Goal: Task Accomplishment & Management: Manage account settings

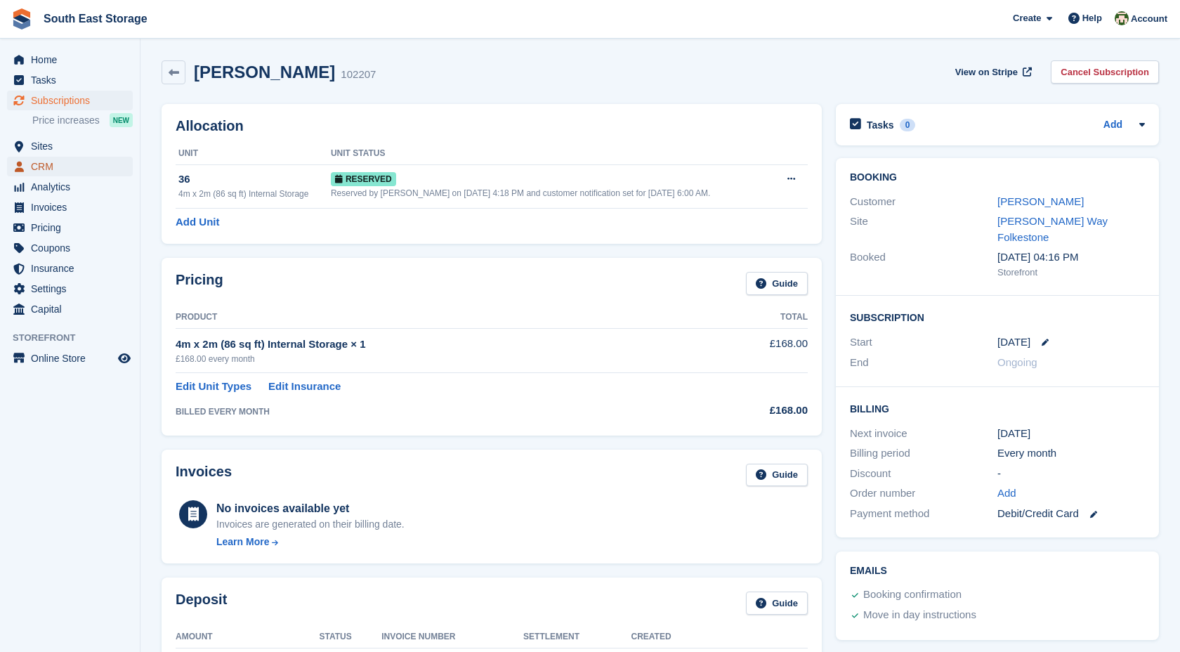
click at [60, 166] on span "CRM" at bounding box center [73, 167] width 84 height 20
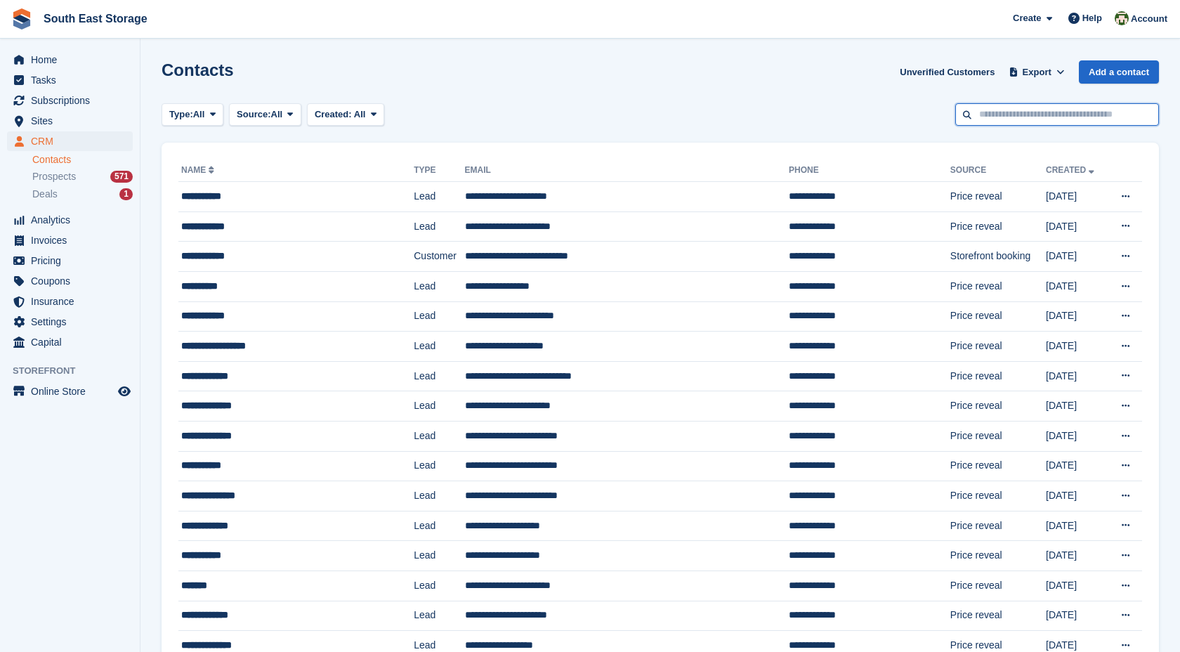
click at [1077, 106] on input "text" at bounding box center [1057, 114] width 204 height 23
type input "****"
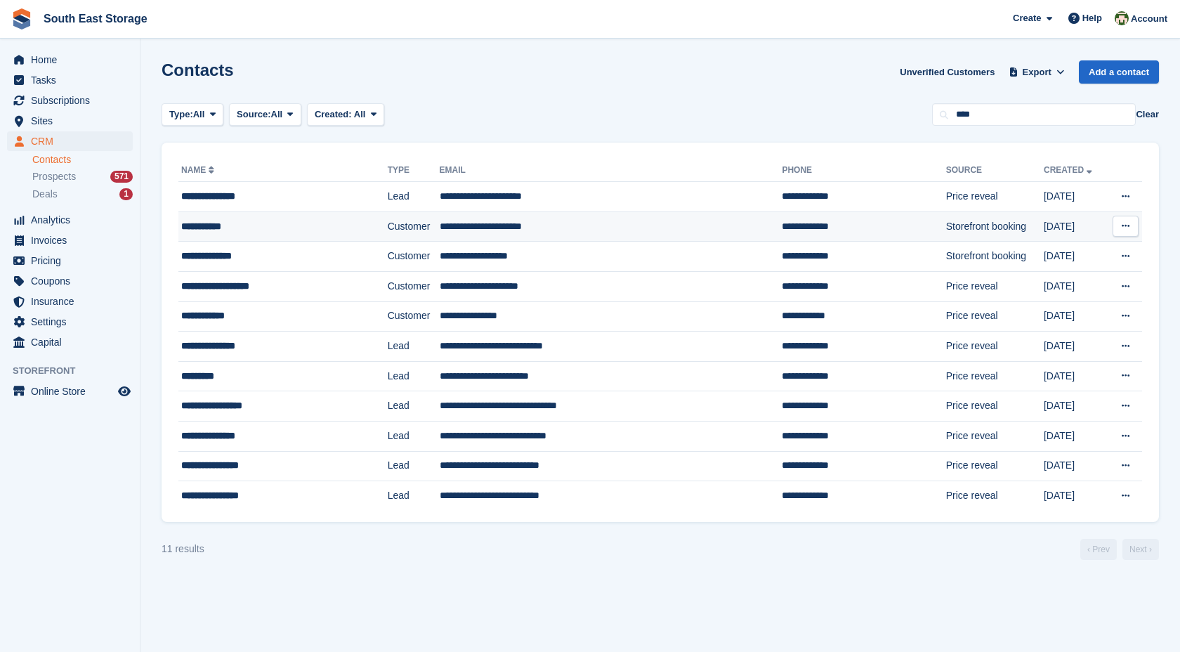
click at [525, 224] on td "**********" at bounding box center [611, 226] width 343 height 30
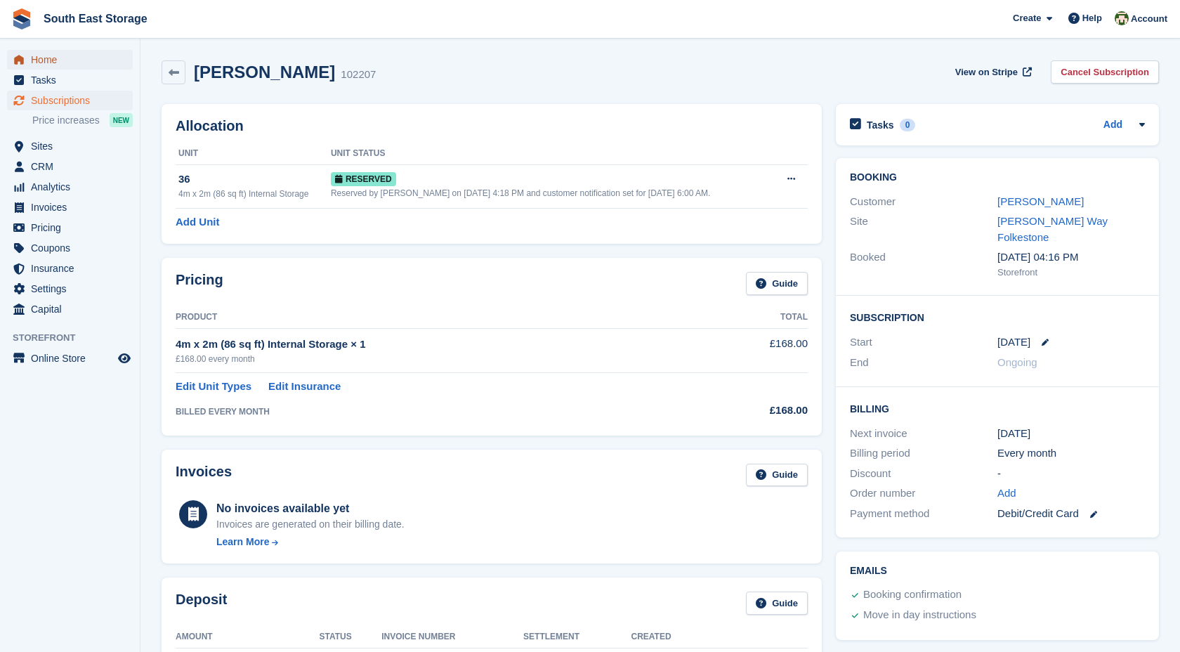
click at [84, 60] on span "Home" at bounding box center [73, 60] width 84 height 20
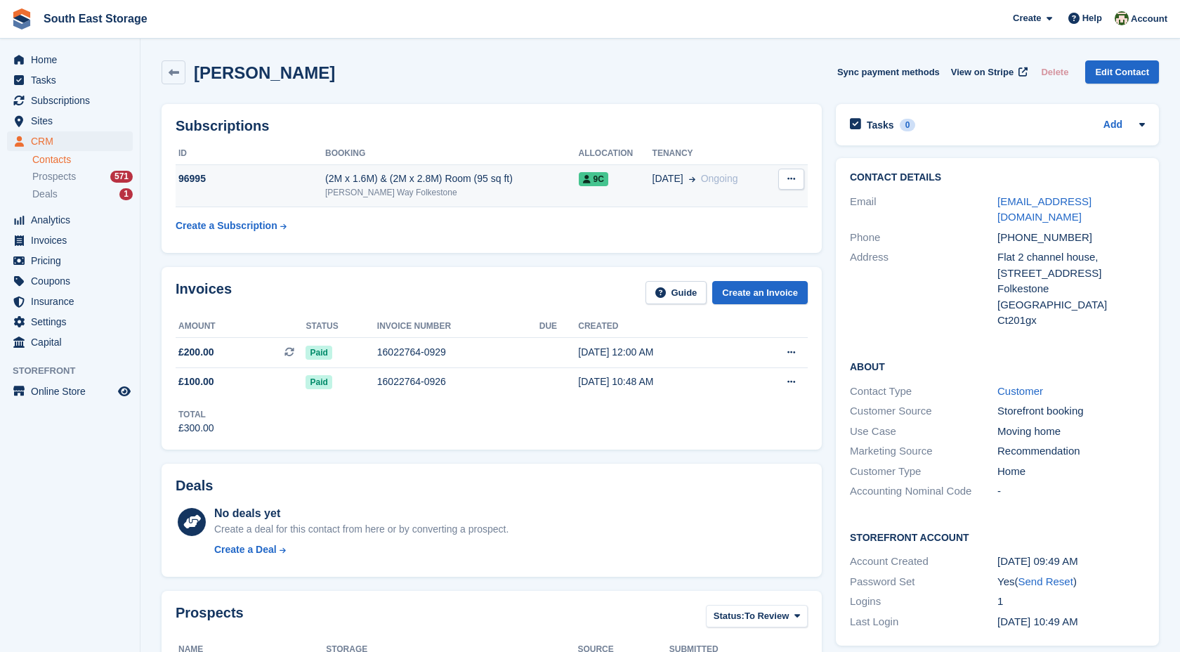
click at [403, 186] on div "[PERSON_NAME] Way Folkestone" at bounding box center [451, 192] width 253 height 13
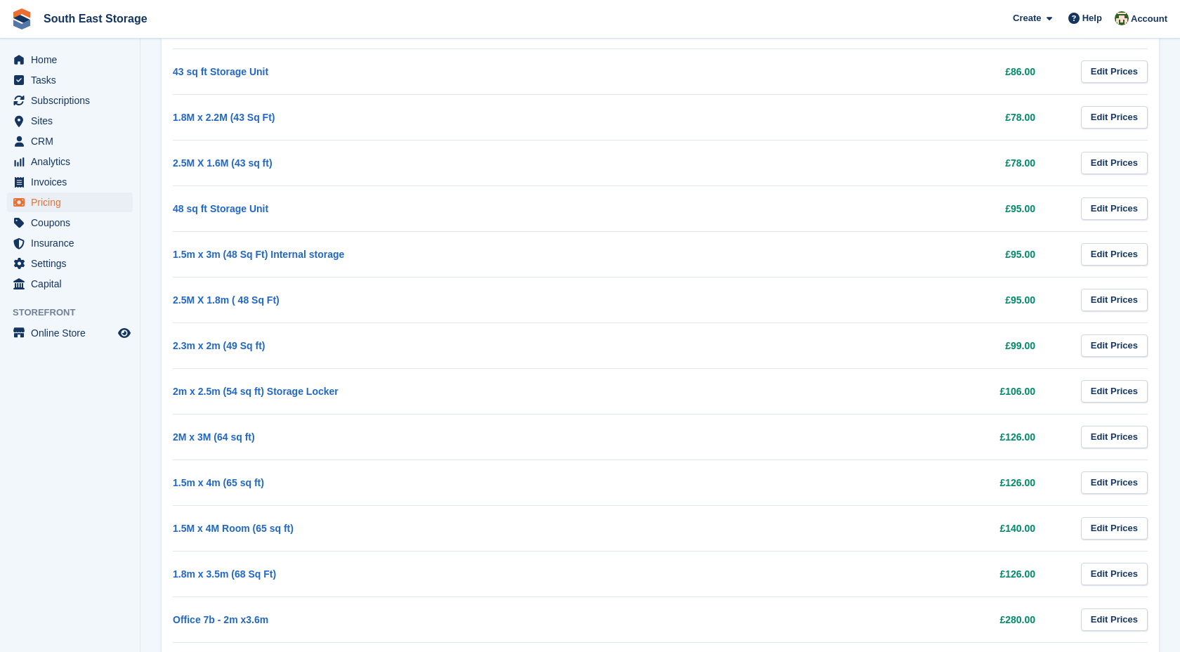
scroll to position [1037, 0]
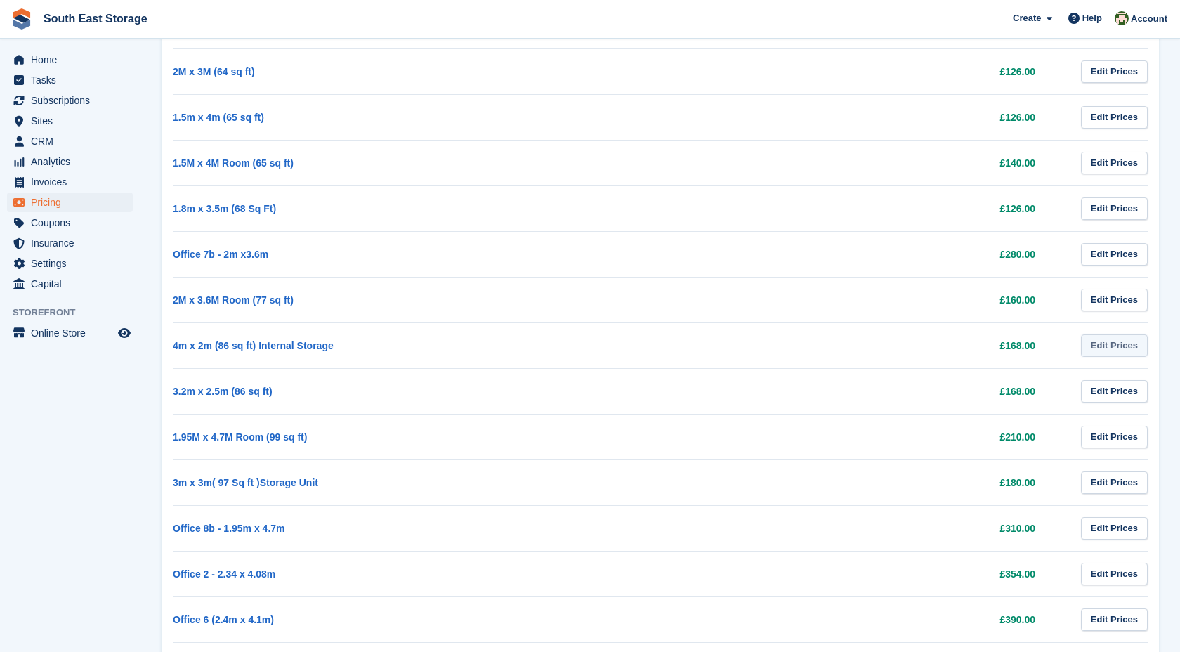
click at [1126, 349] on link "Edit Prices" at bounding box center [1114, 345] width 67 height 23
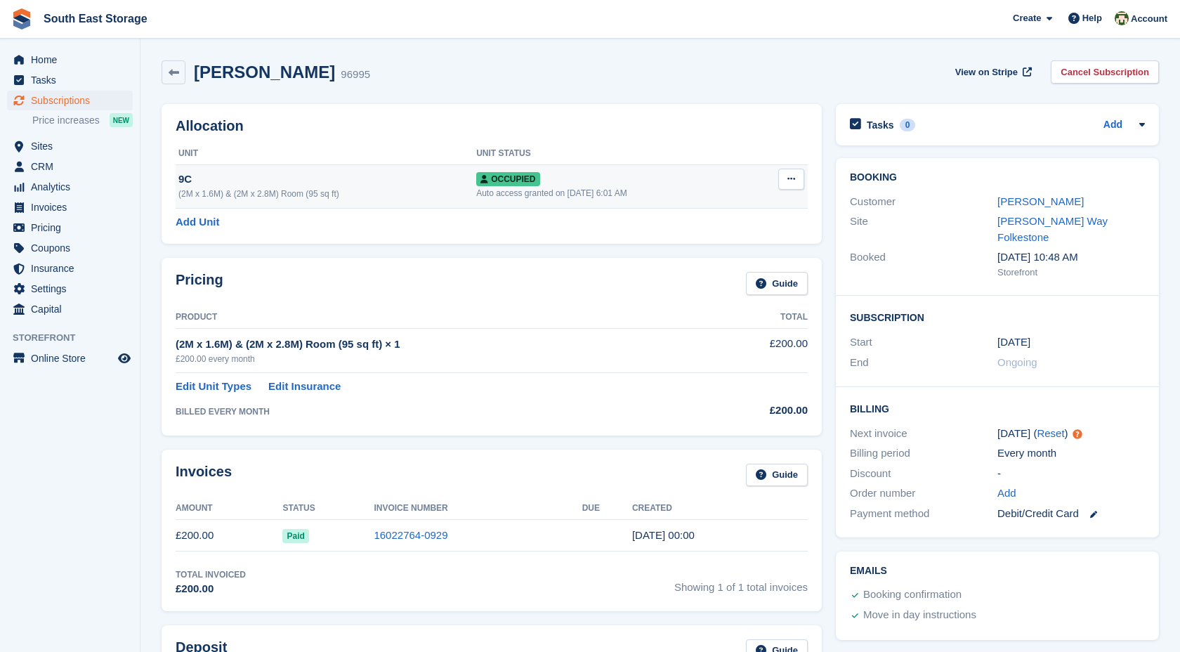
click at [794, 177] on icon at bounding box center [791, 178] width 8 height 9
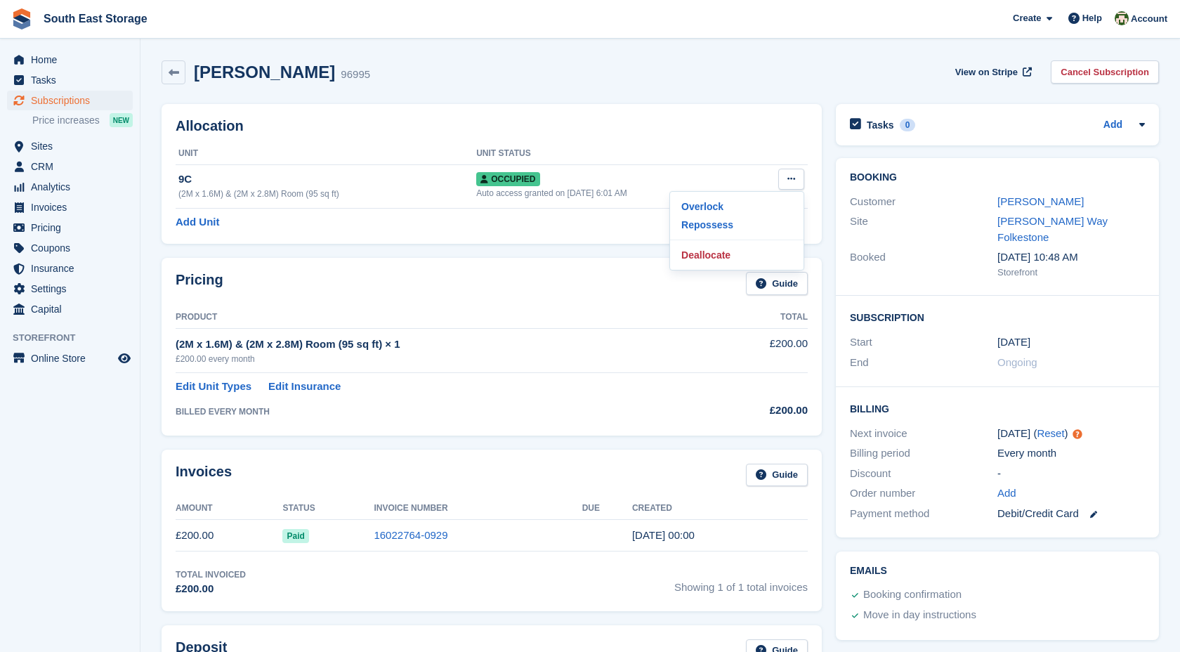
click at [733, 105] on div "Allocation Unit Unit Status 9C (2M x 1.6M) & (2M x 2.8M) Room (95 sq ft) Occupi…" at bounding box center [492, 174] width 660 height 140
click at [1126, 74] on link "Cancel Subscription" at bounding box center [1105, 71] width 108 height 23
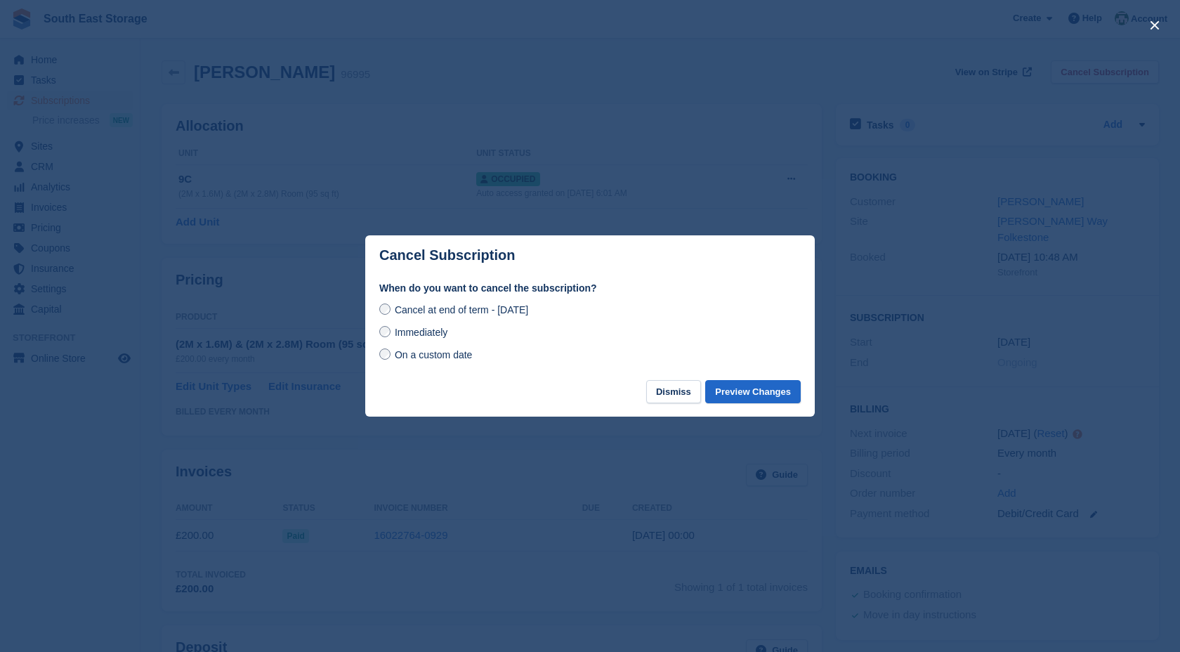
click at [435, 358] on span "On a custom date" at bounding box center [434, 354] width 78 height 11
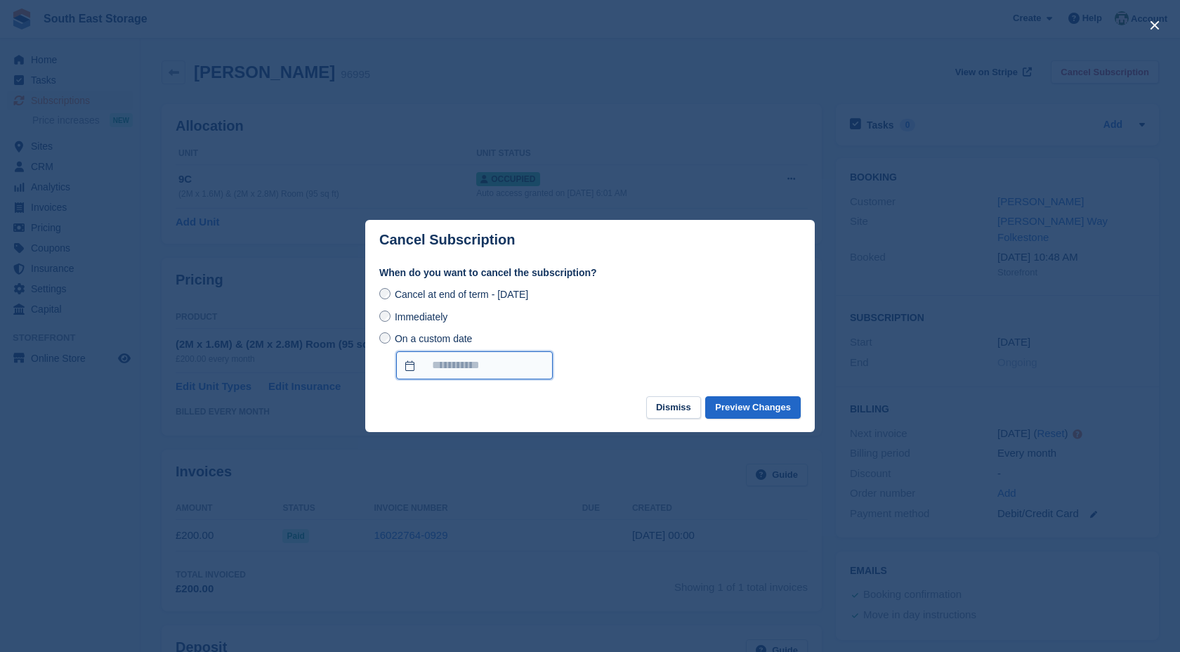
click at [466, 363] on input "On a custom date" at bounding box center [474, 365] width 157 height 28
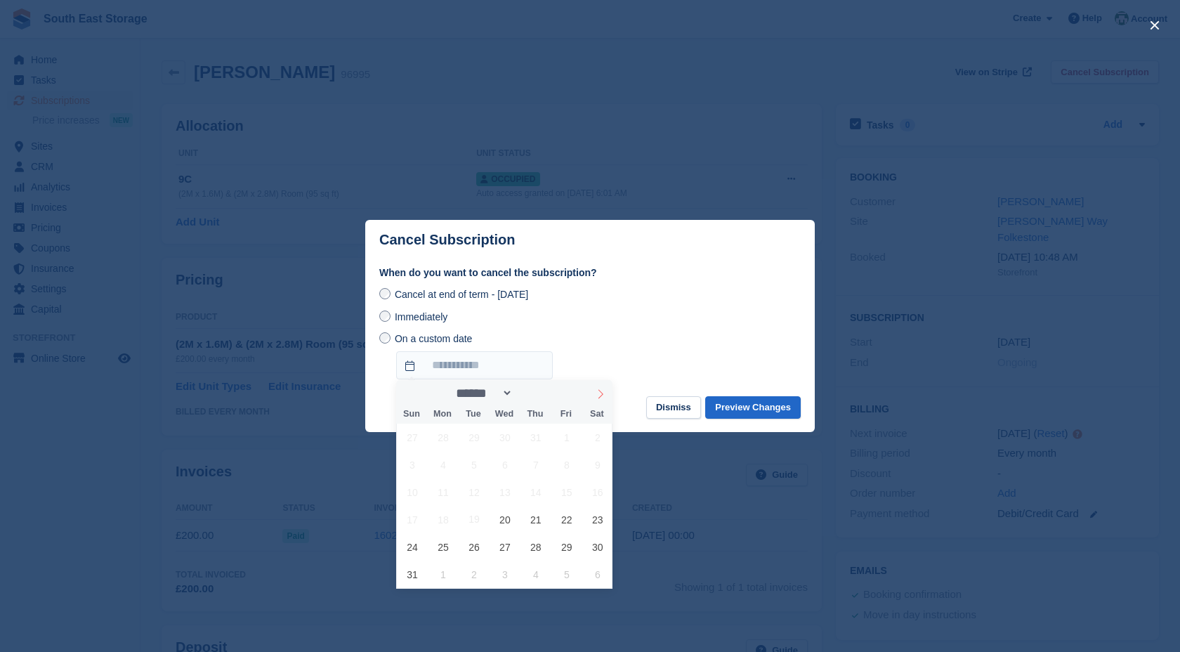
click at [594, 392] on span at bounding box center [601, 392] width 24 height 24
select select "*"
click at [531, 495] on span "18" at bounding box center [535, 491] width 27 height 27
type input "**********"
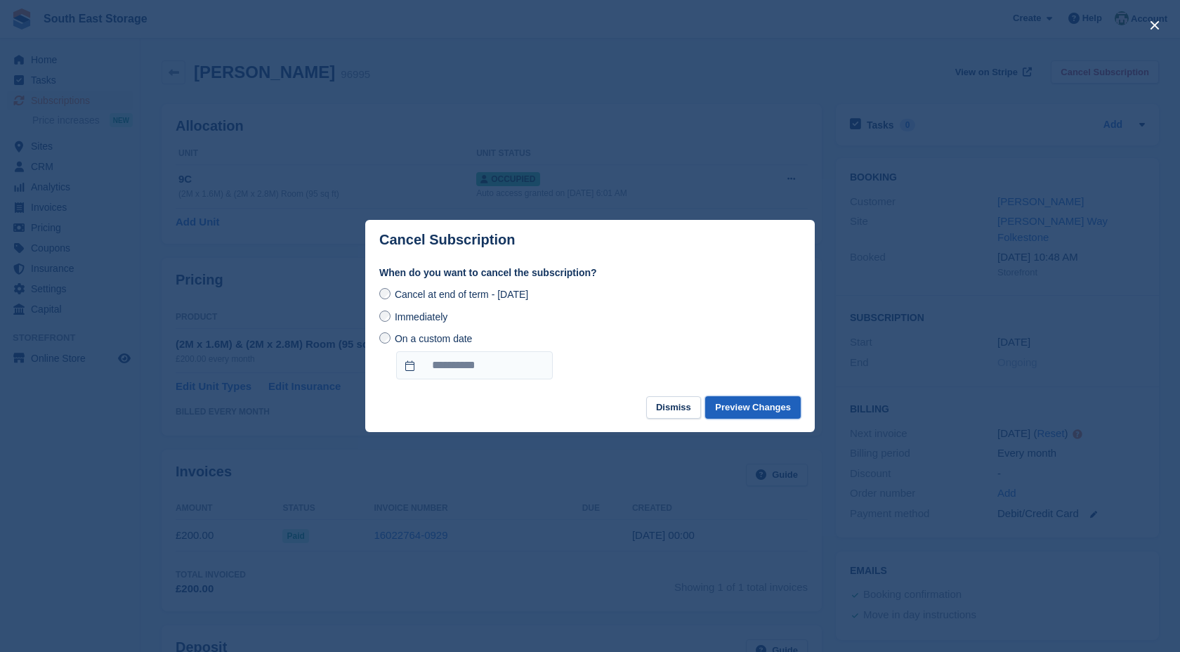
click at [742, 404] on button "Preview Changes" at bounding box center [753, 407] width 96 height 23
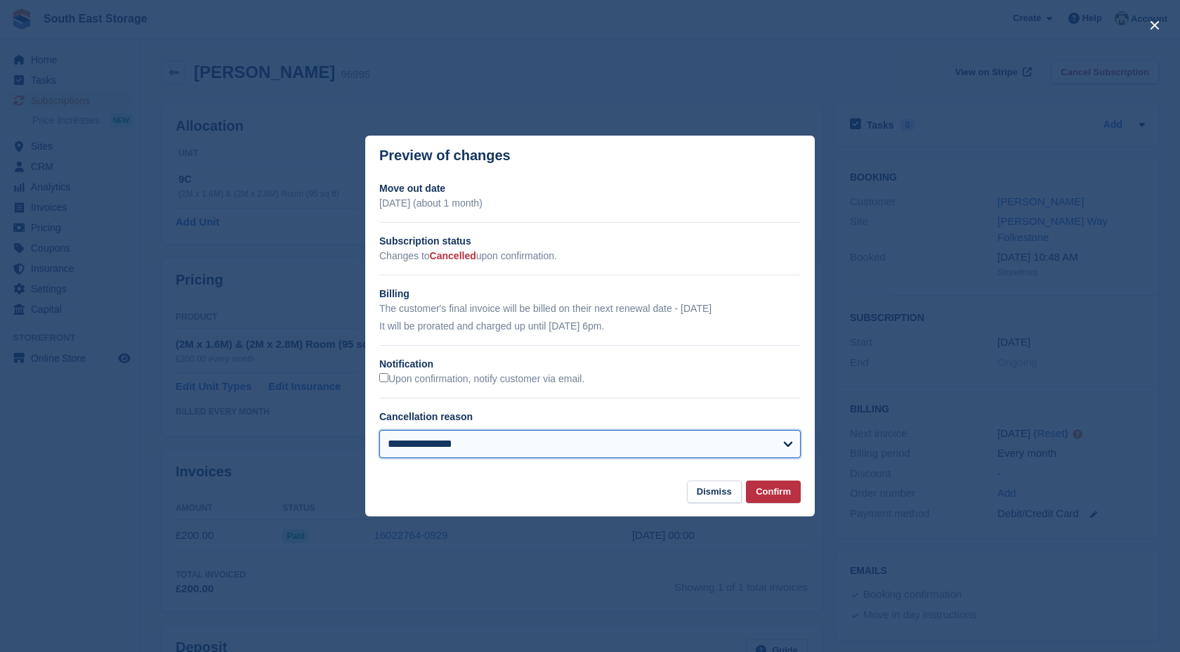
click at [636, 437] on select "**********" at bounding box center [589, 444] width 421 height 28
select select "**********"
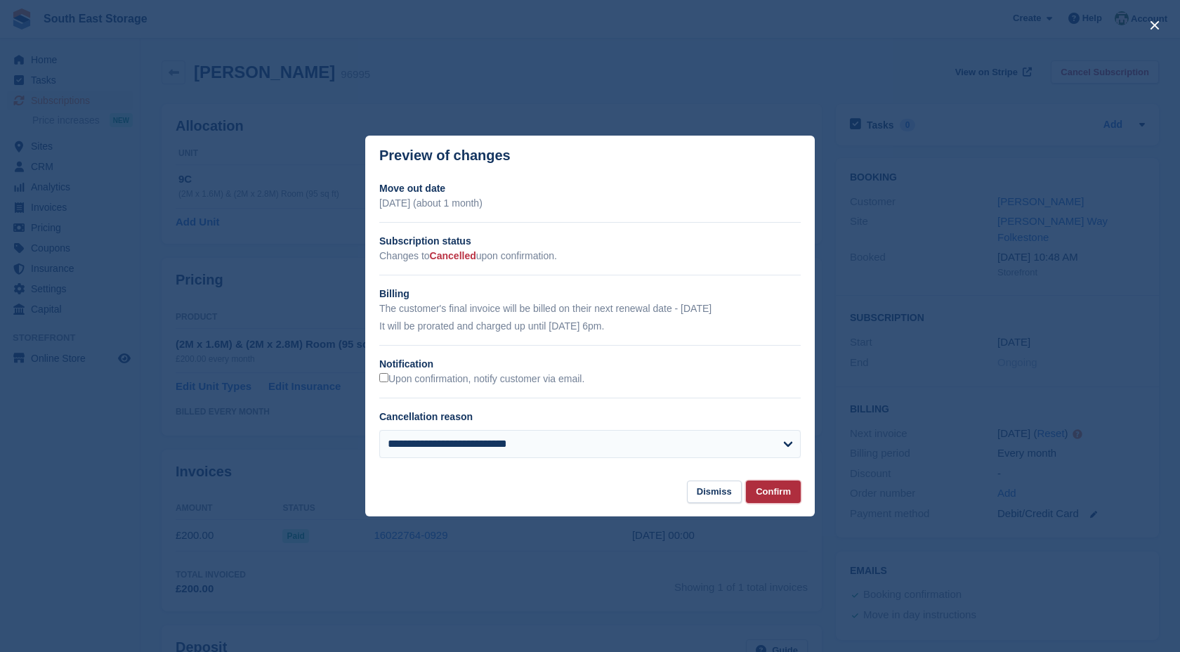
click at [761, 486] on button "Confirm" at bounding box center [773, 491] width 55 height 23
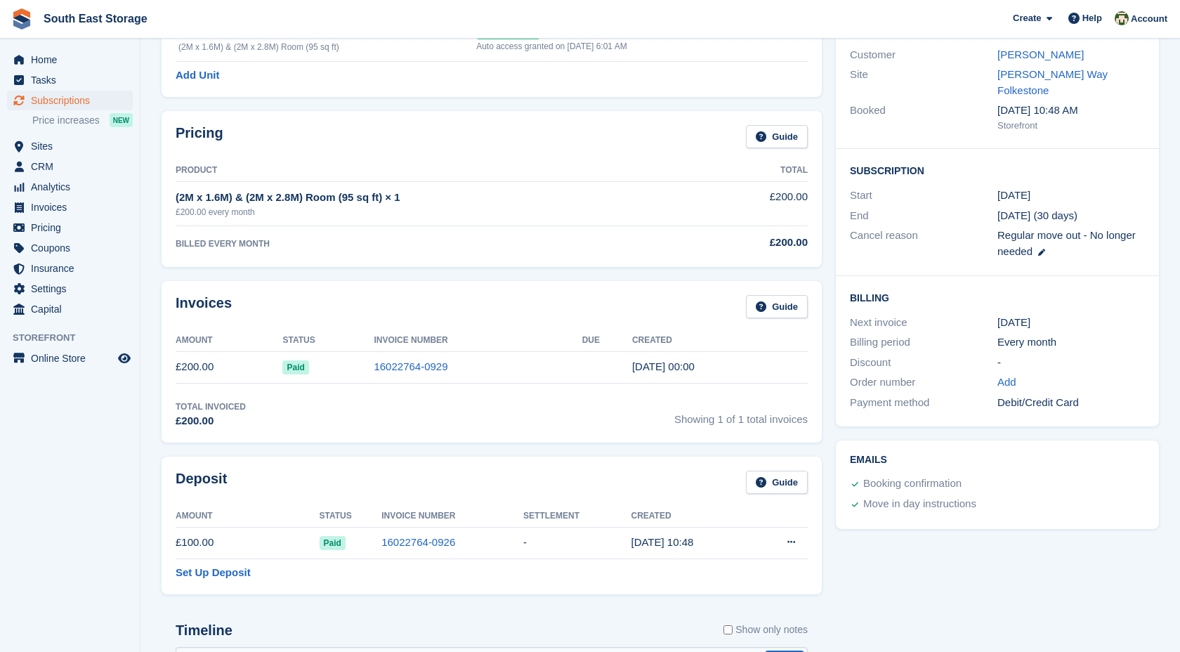
scroll to position [122, 0]
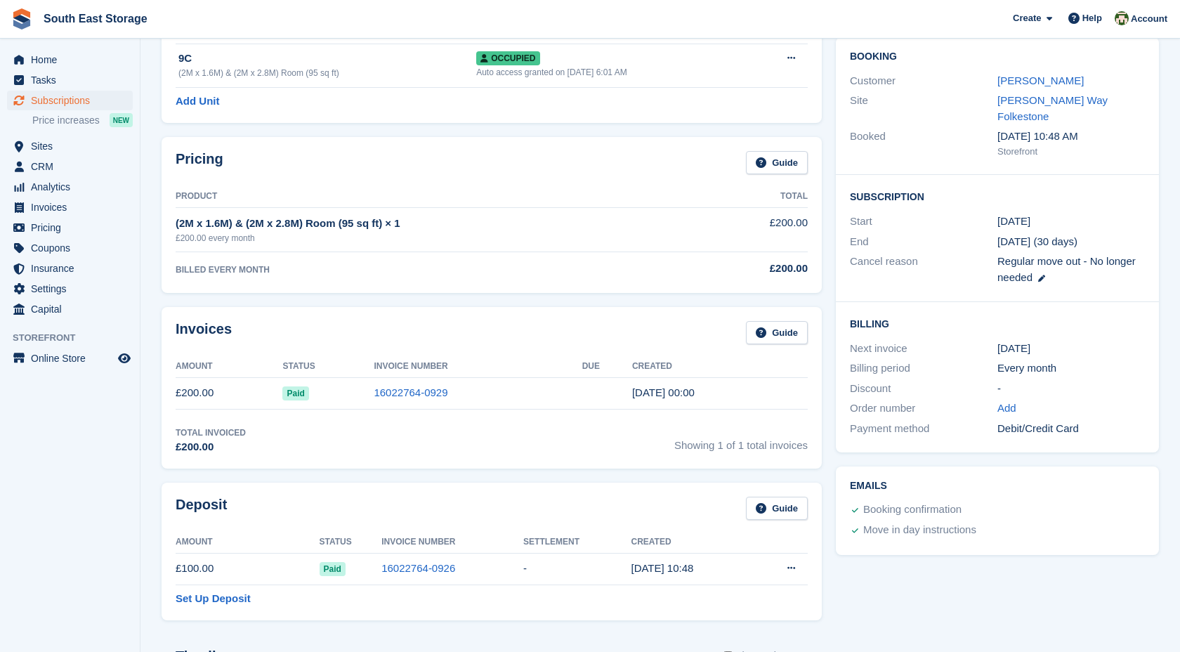
drag, startPoint x: 433, startPoint y: 221, endPoint x: 176, endPoint y: 227, distance: 257.2
click at [176, 227] on div "(2M x 1.6M) & (2M x 2.8M) Room (95 sq ft) × 1" at bounding box center [446, 224] width 540 height 16
copy div "(2M x 1.6M) & (2M x 2.8M) Room (95 sq ft) × 1"
click at [84, 95] on span "Subscriptions" at bounding box center [73, 101] width 84 height 20
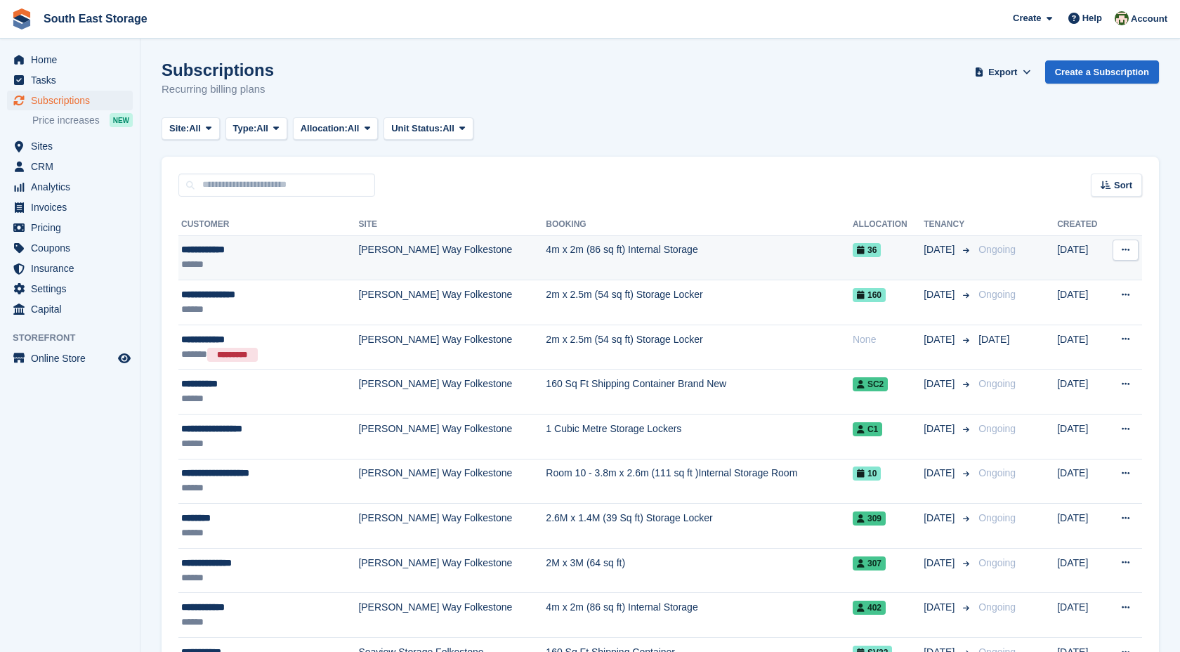
click at [374, 244] on td "[PERSON_NAME] Way Folkestone" at bounding box center [452, 257] width 188 height 45
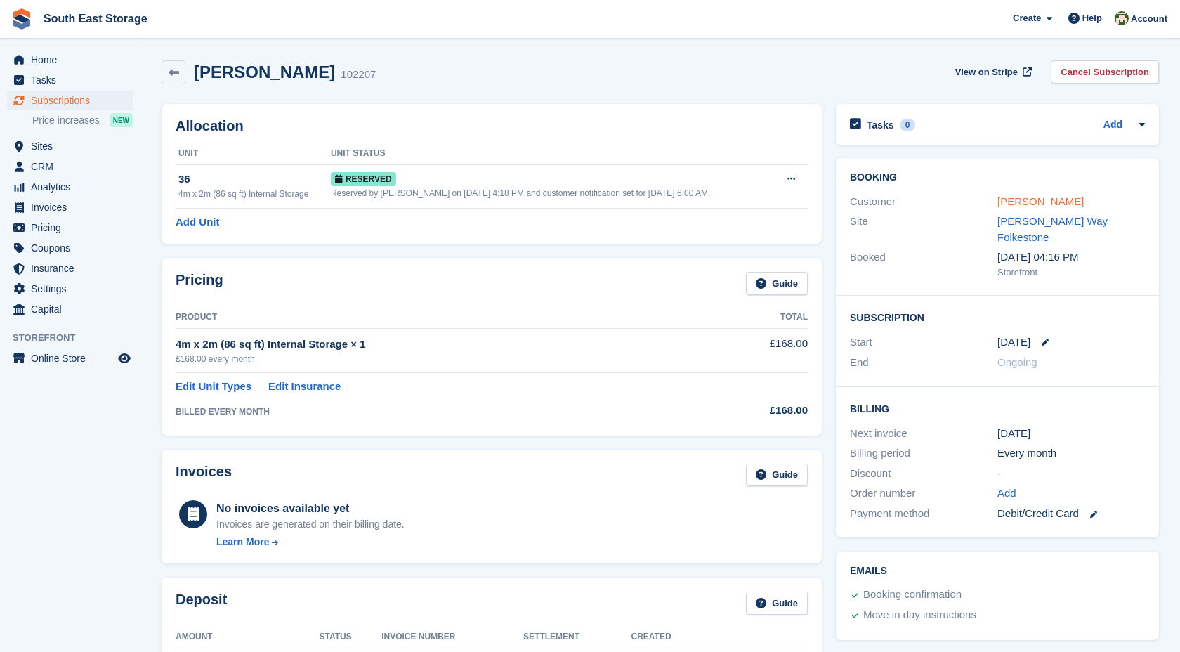
click at [1042, 197] on link "[PERSON_NAME]" at bounding box center [1041, 201] width 86 height 12
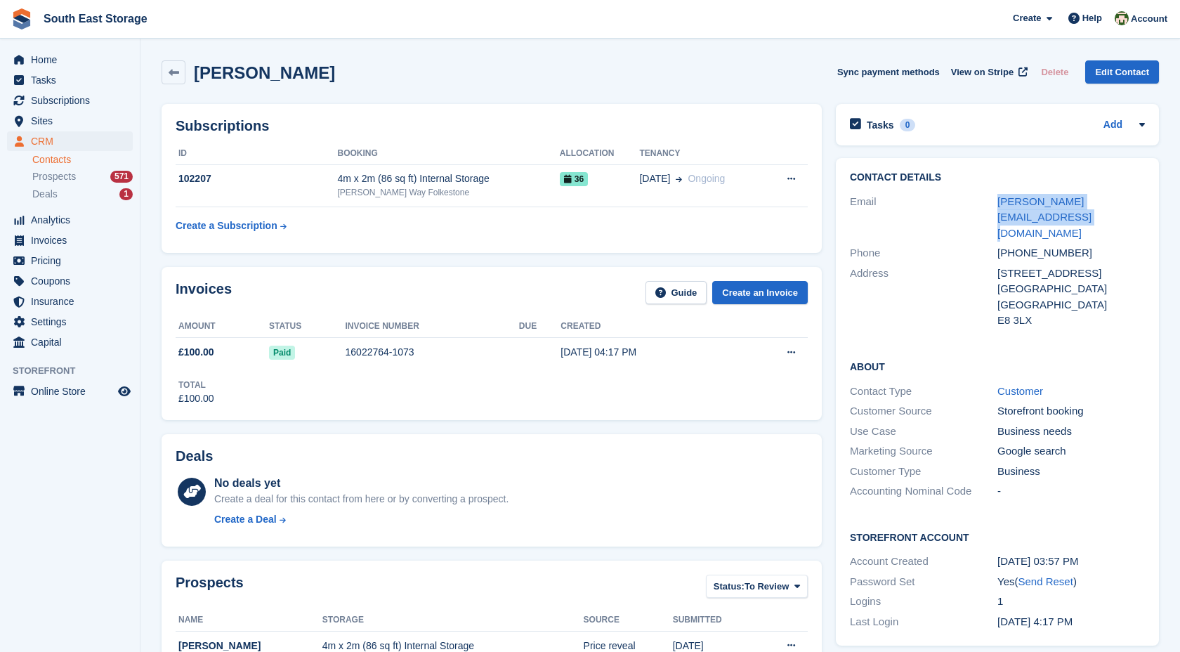
drag, startPoint x: 1023, startPoint y: 221, endPoint x: 984, endPoint y: 204, distance: 41.9
click at [984, 204] on div "Email sarah@sarissimacreative.co.uk" at bounding box center [997, 218] width 295 height 52
copy div "sarah@sarissimacreative.co.uk"
